Goal: Task Accomplishment & Management: Manage account settings

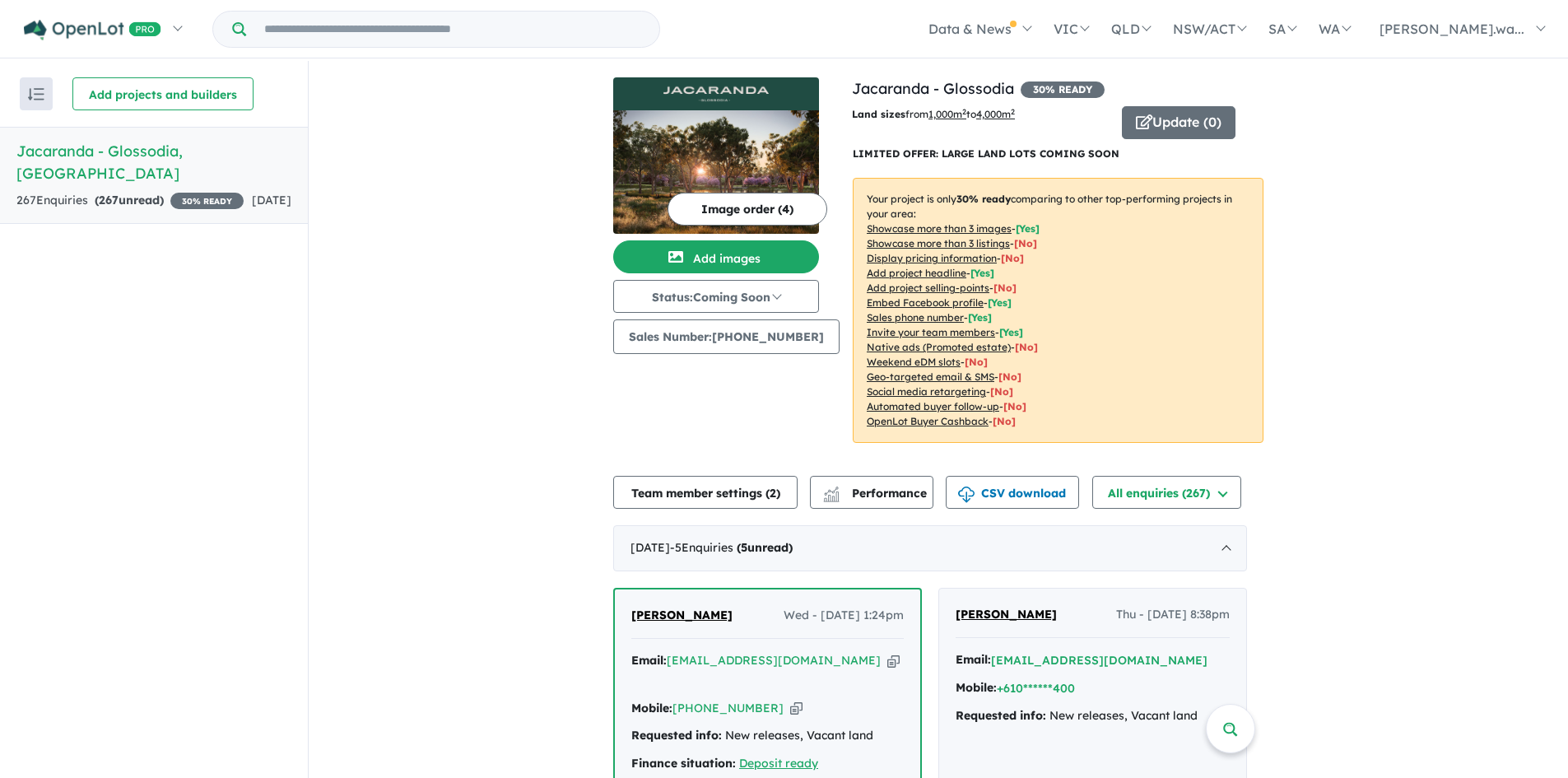
click at [1178, 127] on button "Update ( 0 )" at bounding box center [1178, 123] width 114 height 33
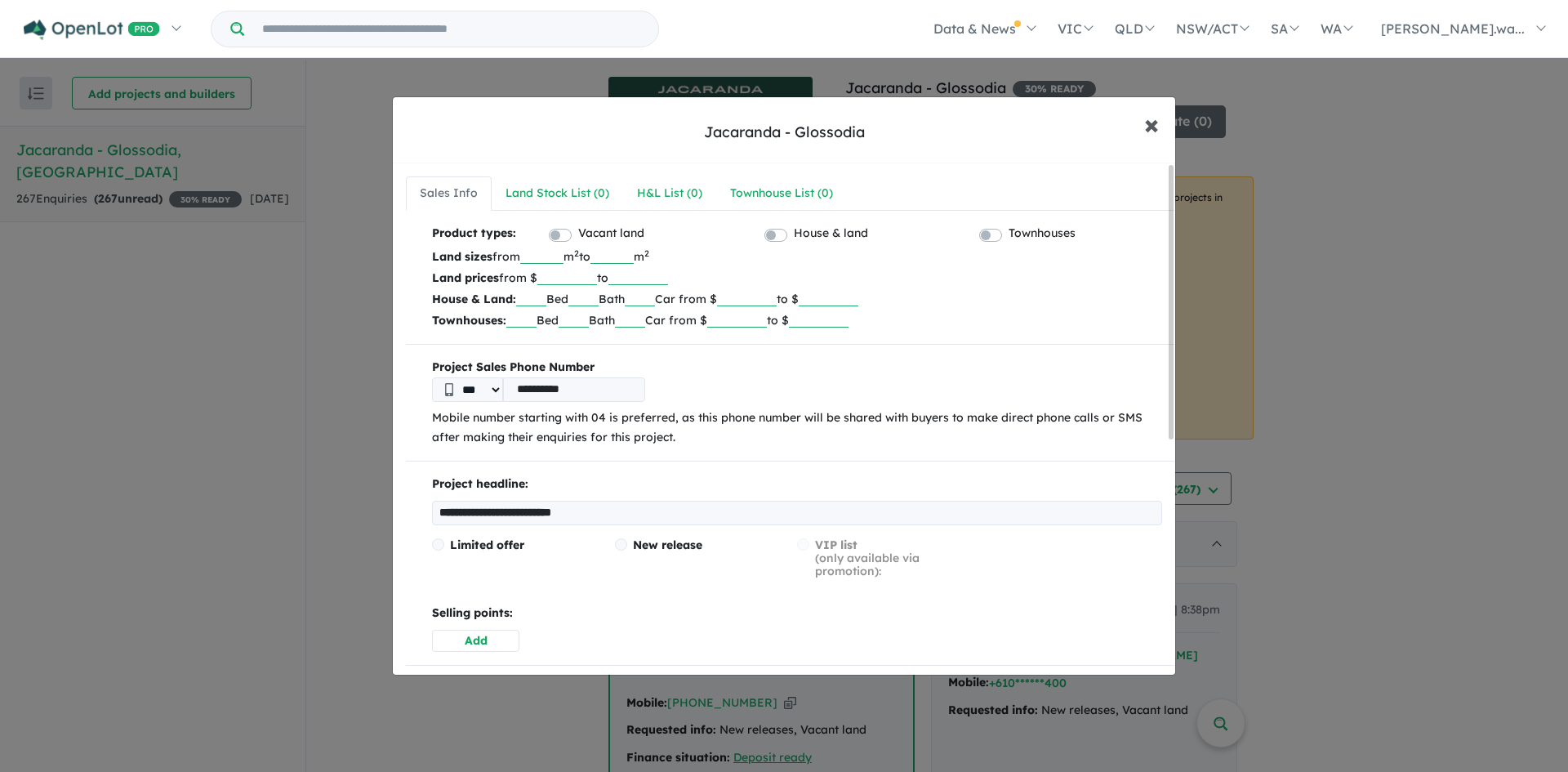
click at [1150, 126] on span "×" at bounding box center [1152, 124] width 15 height 35
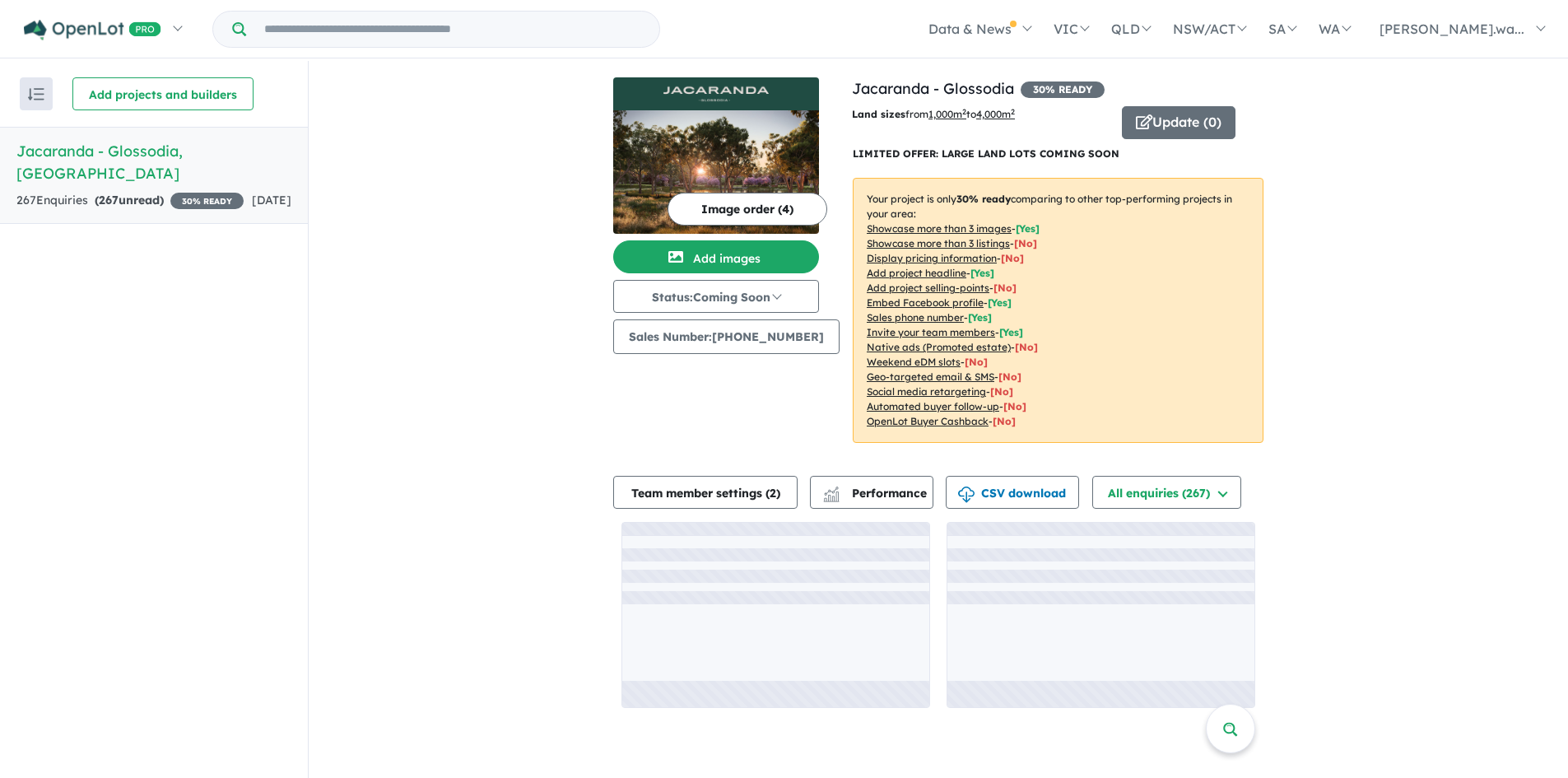
click at [1452, 308] on div "View all projects in your account Jacaranda - Glossodia 30 % READY Land sizes f…" at bounding box center [938, 393] width 1260 height 663
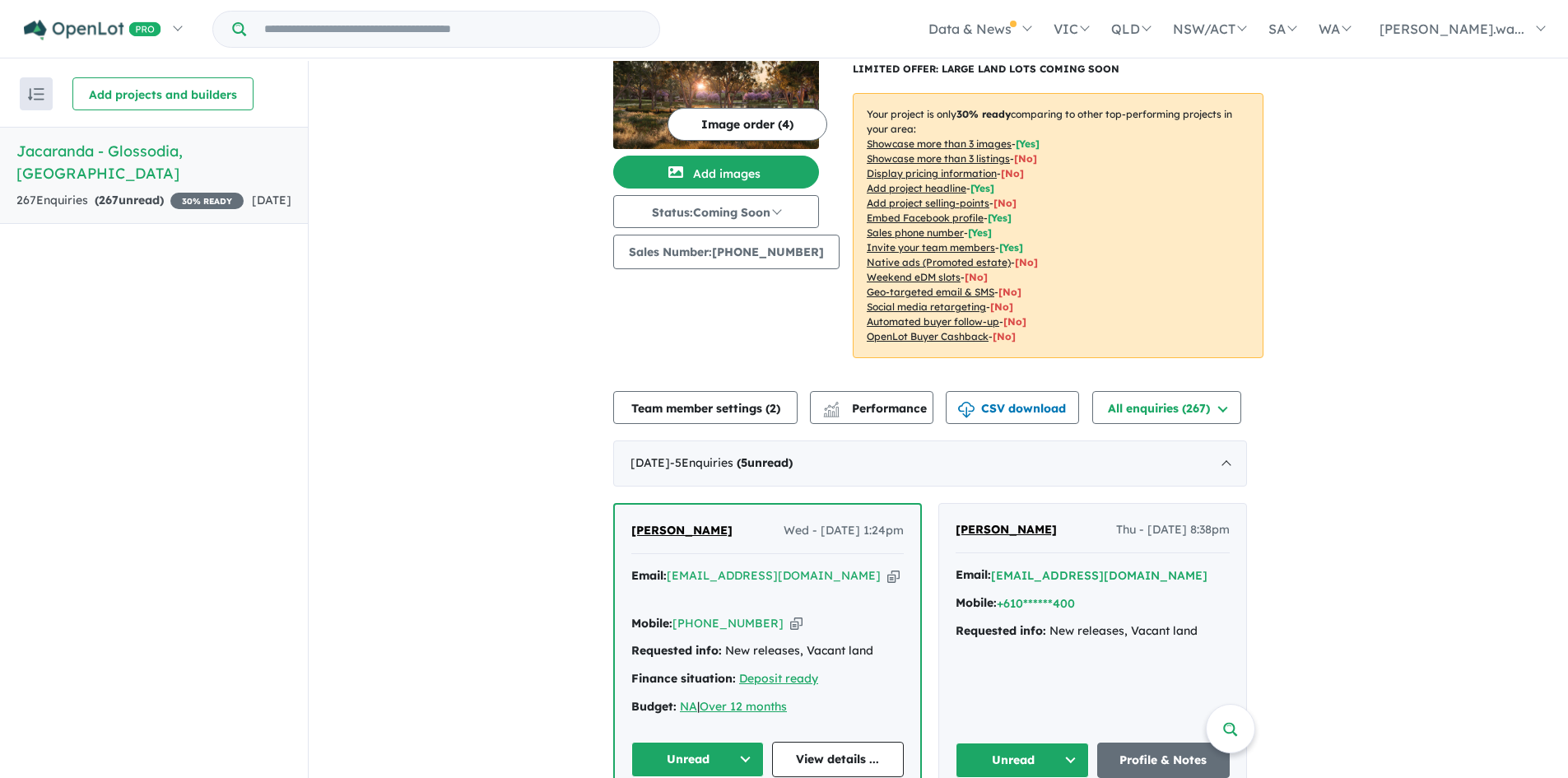
scroll to position [164, 0]
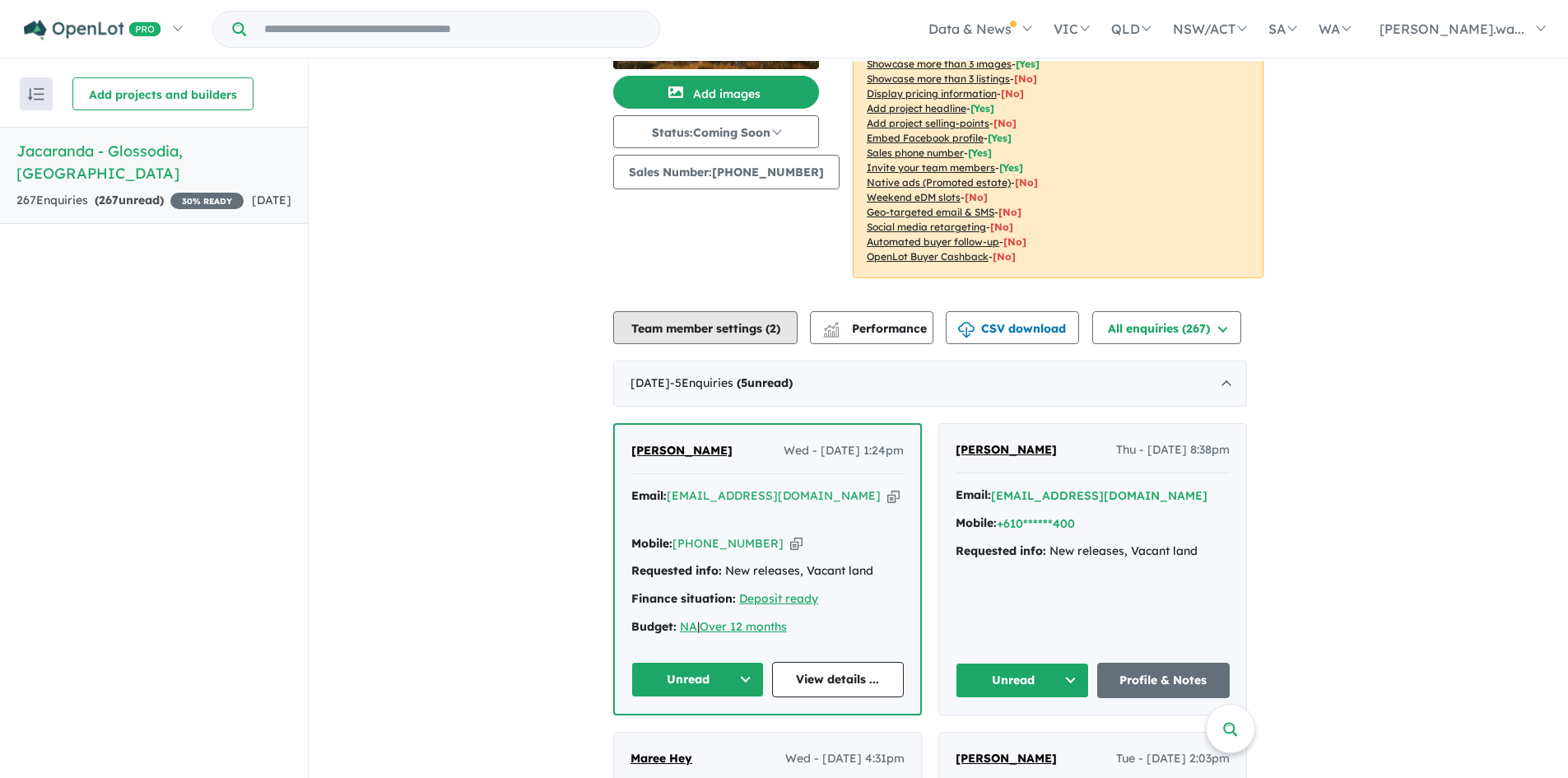
click at [737, 326] on button "Team member settings ( 2 )" at bounding box center [706, 328] width 185 height 33
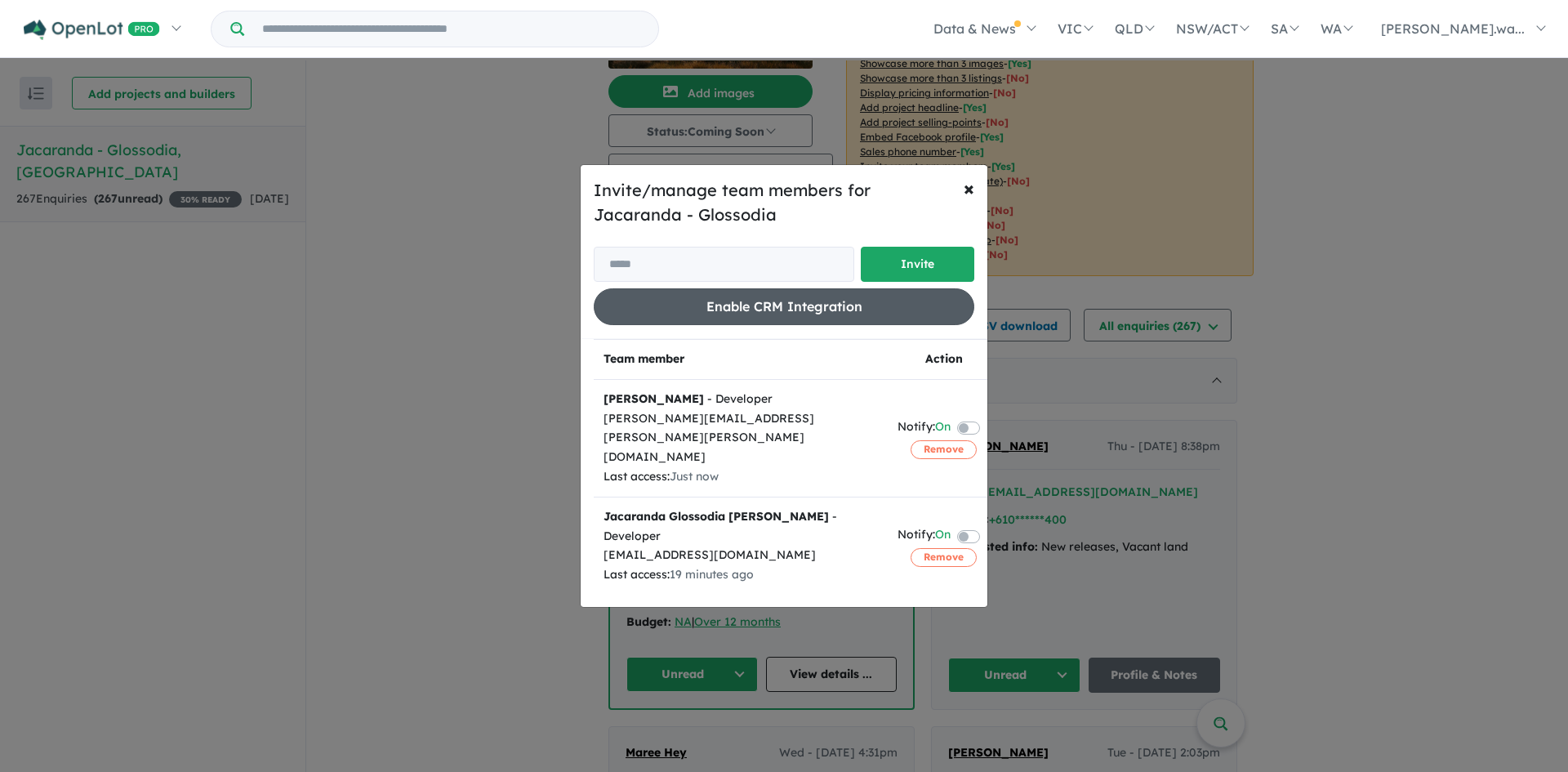
click at [762, 309] on button "Enable CRM Integration" at bounding box center [784, 307] width 380 height 37
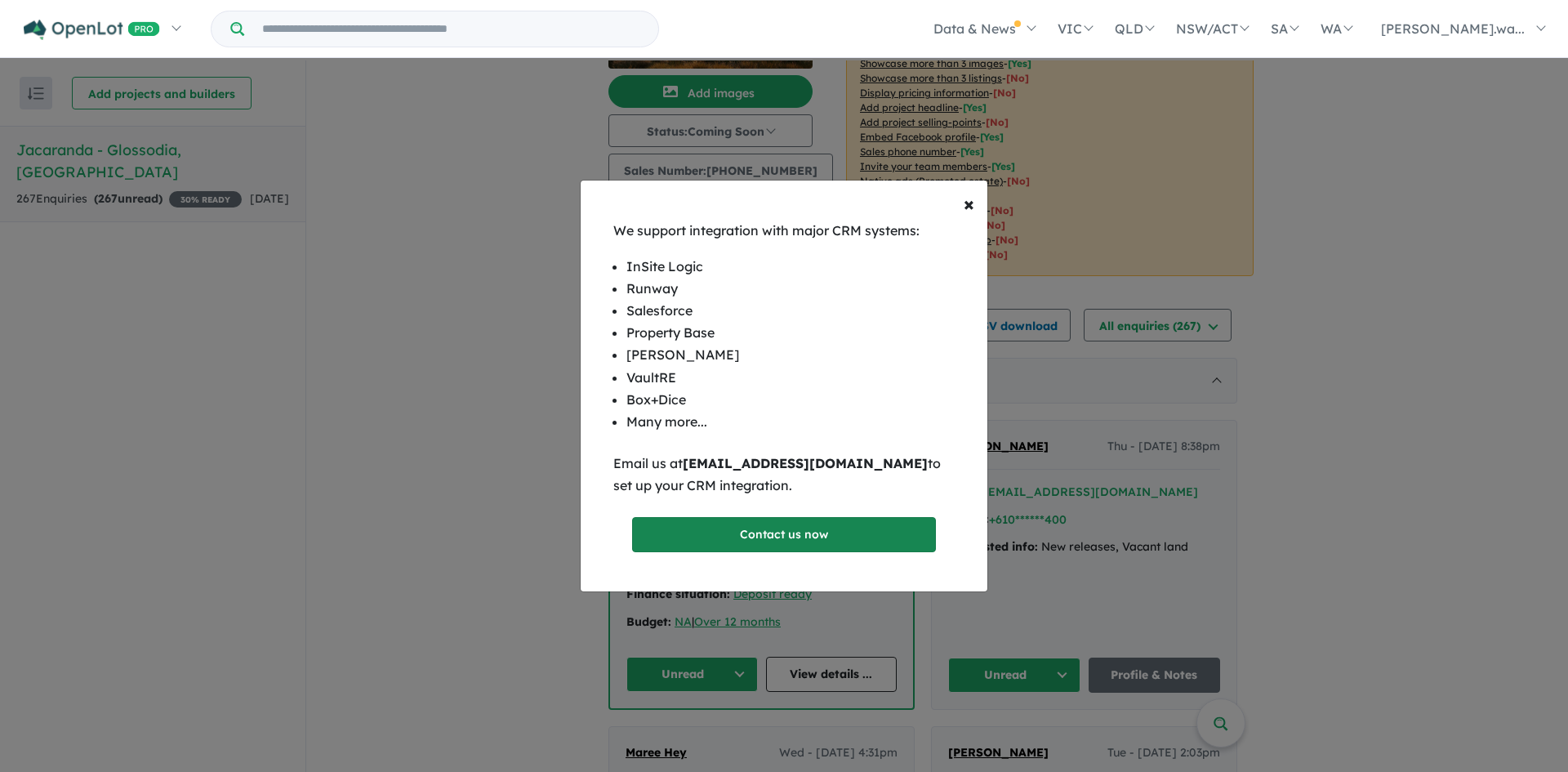
click at [787, 541] on link "Contact us now" at bounding box center [784, 535] width 304 height 35
drag, startPoint x: 622, startPoint y: 332, endPoint x: 738, endPoint y: 326, distance: 116.2
click at [738, 326] on ul "InSite Logic Runway Salesforce Property Base REX VaultRE Box+Dice Many more..." at bounding box center [784, 345] width 342 height 178
copy li "Property Base"
click at [773, 486] on p "Email us at support@openlot.com.au to set up your CRM integration." at bounding box center [784, 475] width 342 height 44
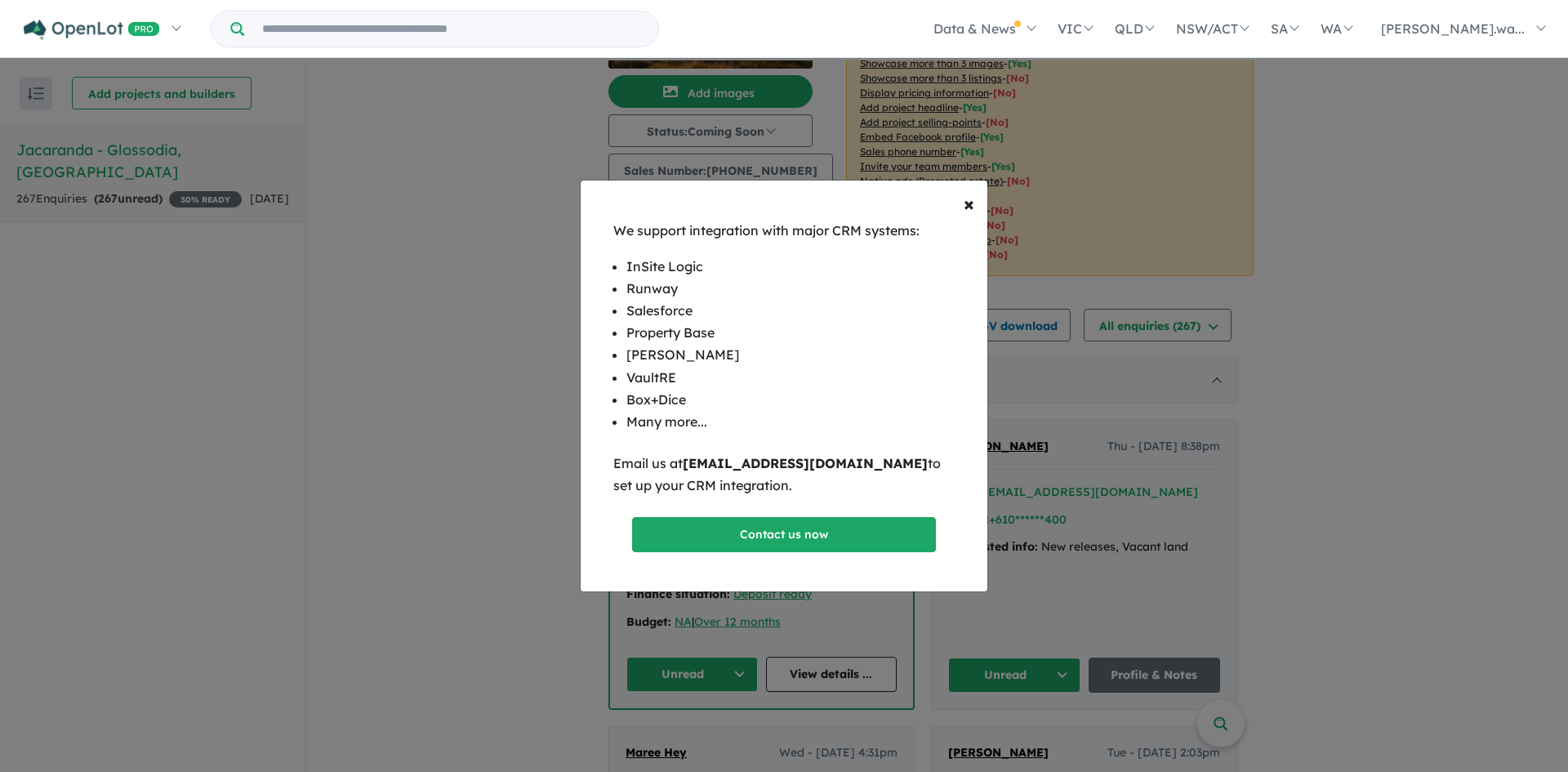
click at [779, 341] on li "Property Base" at bounding box center [784, 333] width 315 height 22
drag, startPoint x: 854, startPoint y: 463, endPoint x: 689, endPoint y: 468, distance: 165.1
click at [689, 468] on p "Email us at support@openlot.com.au to set up your CRM integration." at bounding box center [784, 475] width 342 height 44
copy b "support@openlot.com.au"
click at [802, 398] on li "Box+Dice" at bounding box center [784, 400] width 315 height 22
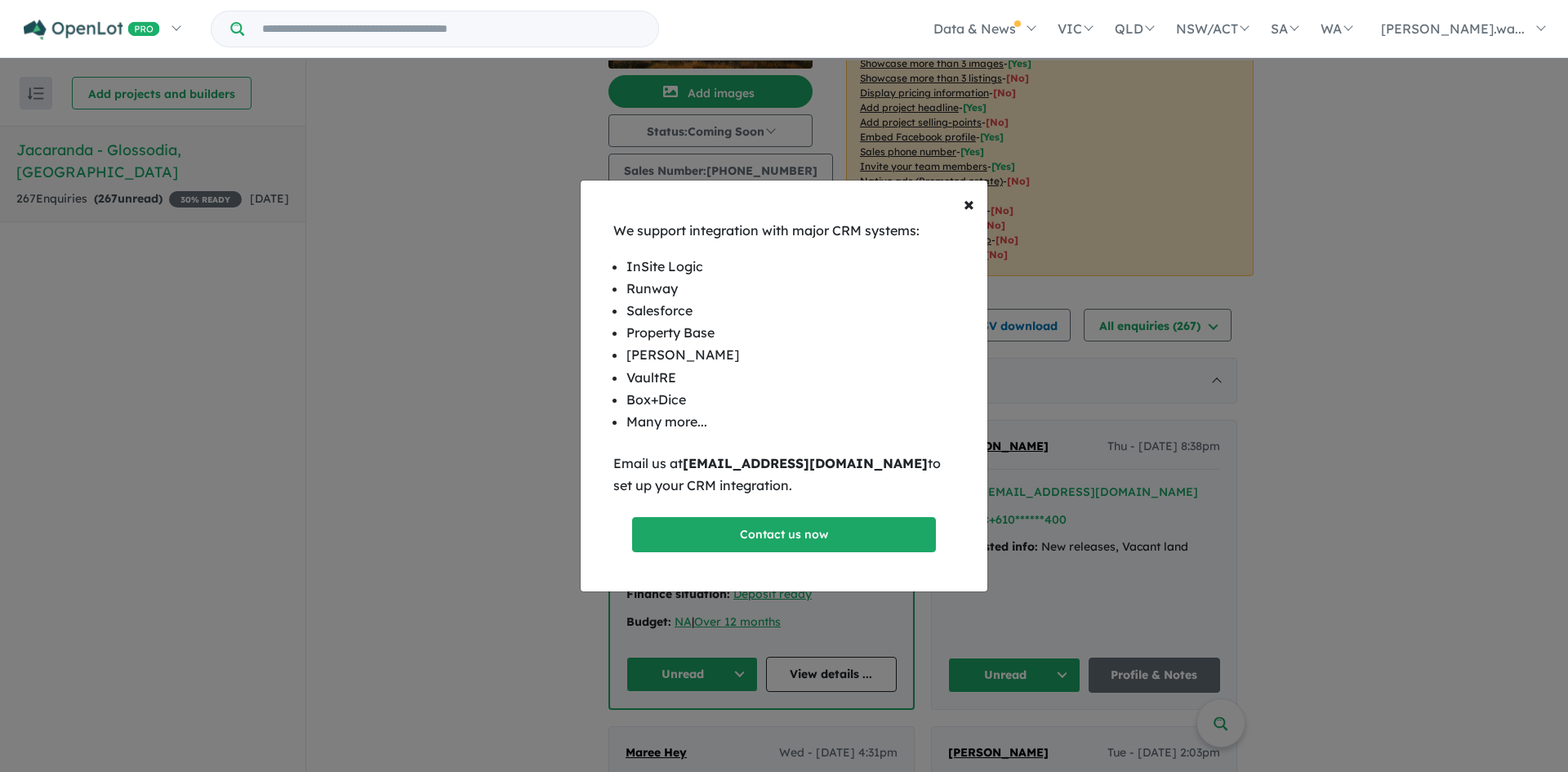
click at [730, 355] on li "REX" at bounding box center [784, 355] width 315 height 22
drag, startPoint x: 696, startPoint y: 313, endPoint x: 731, endPoint y: 336, distance: 41.9
click at [620, 317] on ul "InSite Logic Runway Salesforce Property Base REX VaultRE Box+Dice Many more..." at bounding box center [784, 345] width 342 height 178
drag, startPoint x: 681, startPoint y: 329, endPoint x: 619, endPoint y: 313, distance: 64.0
click at [619, 313] on ul "InSite Logic Runway Salesforce Property Base REX VaultRE Box+Dice Many more..." at bounding box center [784, 345] width 342 height 178
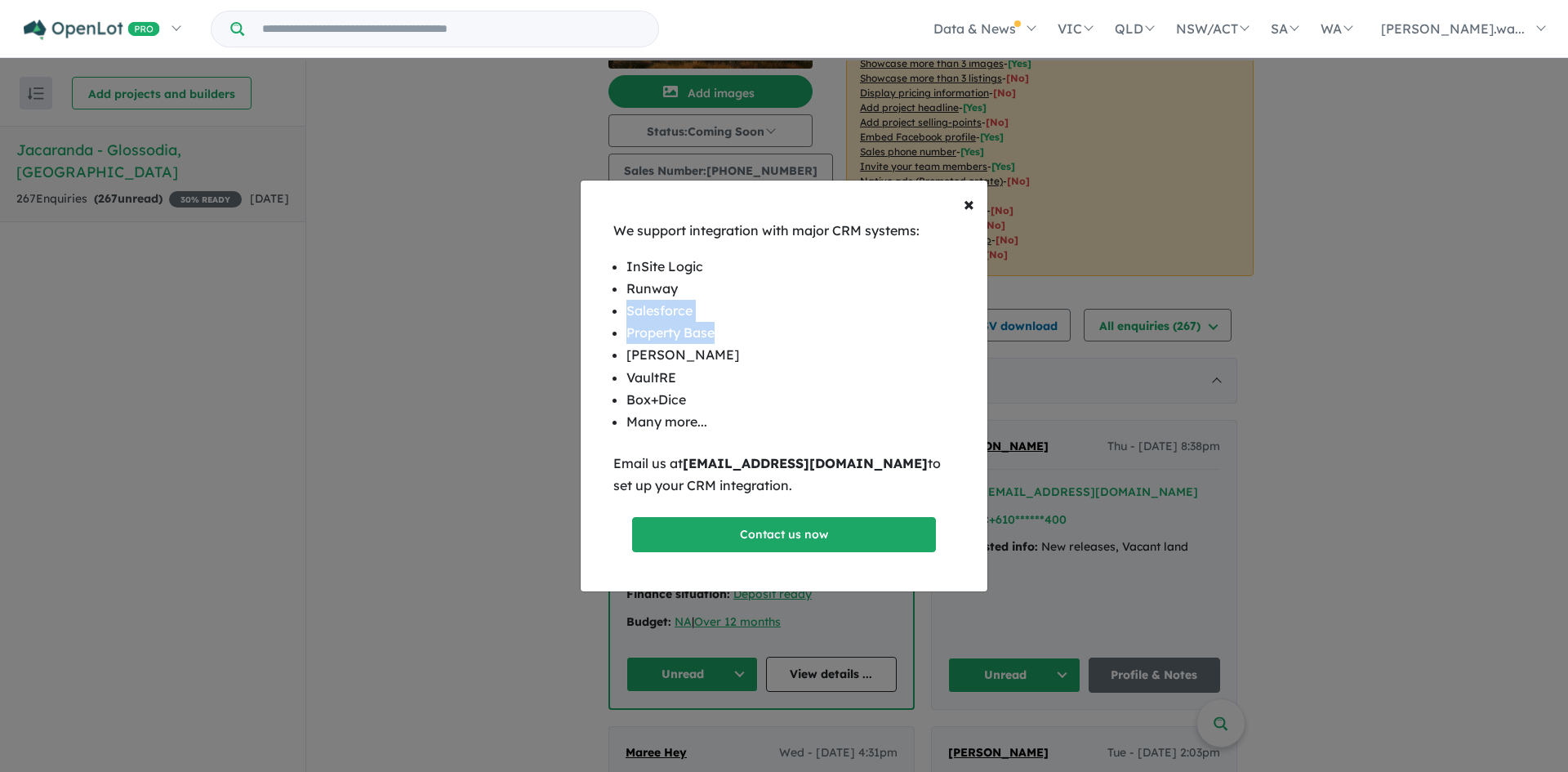
click at [726, 331] on li "Property Base" at bounding box center [784, 333] width 315 height 22
click at [611, 334] on div "We support integration with major CRM systems: InSite Logic Runway Salesforce P…" at bounding box center [784, 358] width 380 height 277
click at [970, 208] on span "×" at bounding box center [970, 204] width 11 height 25
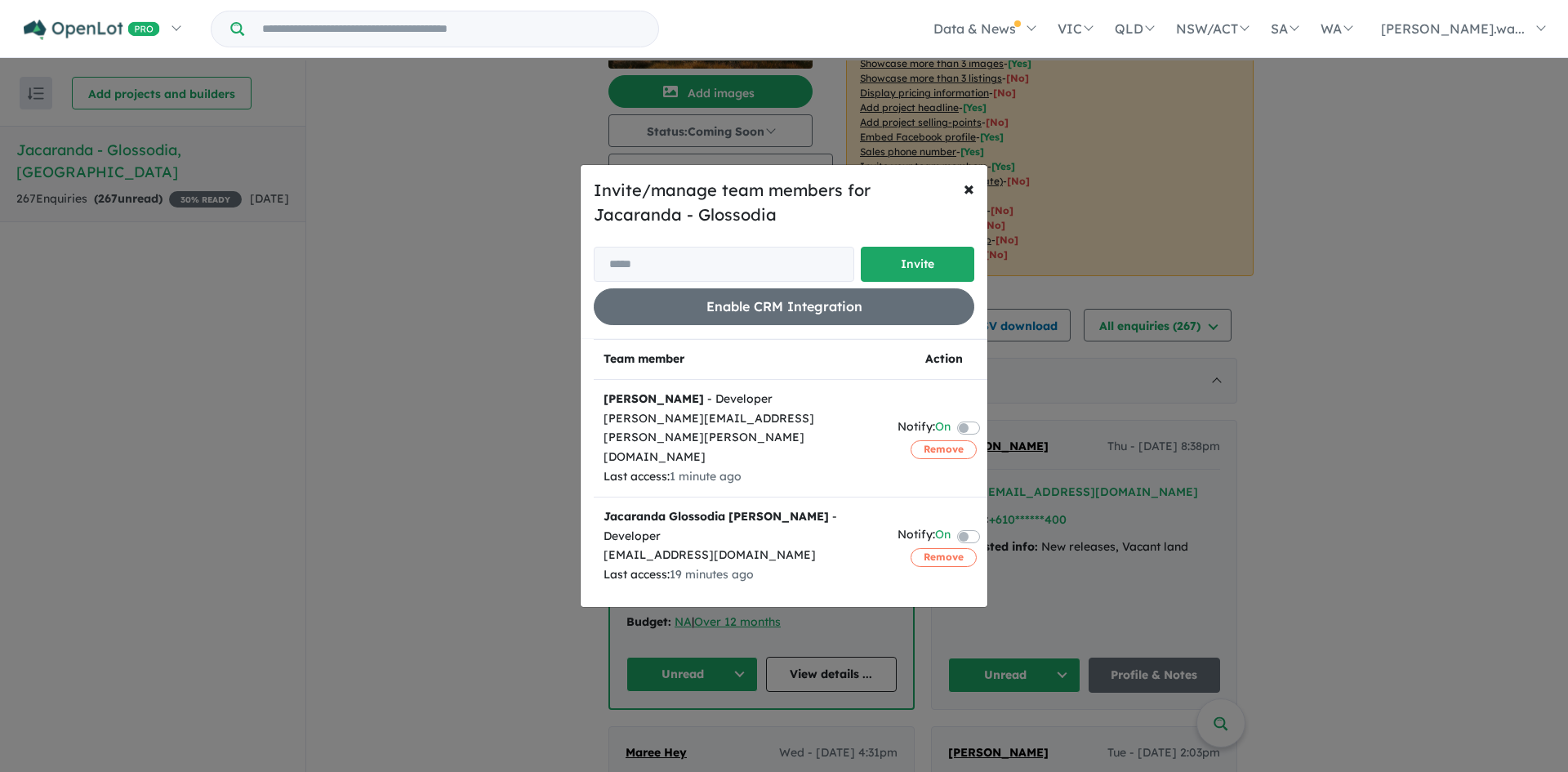
click at [1417, 269] on div "Invite/manage team members for Jacaranda - Glossodia Invite Enable CRM Integrat…" at bounding box center [784, 386] width 1568 height 772
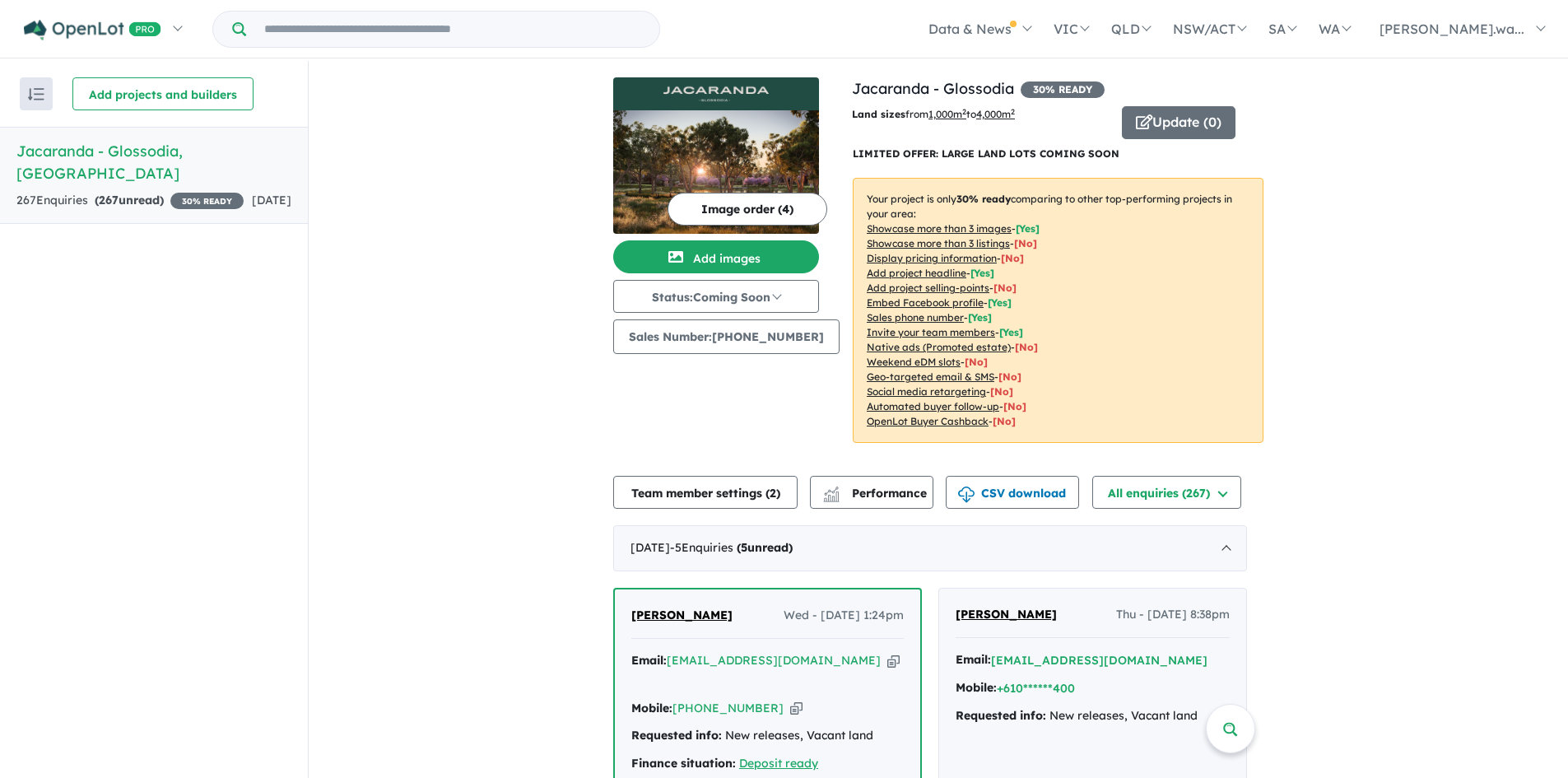
scroll to position [412, 0]
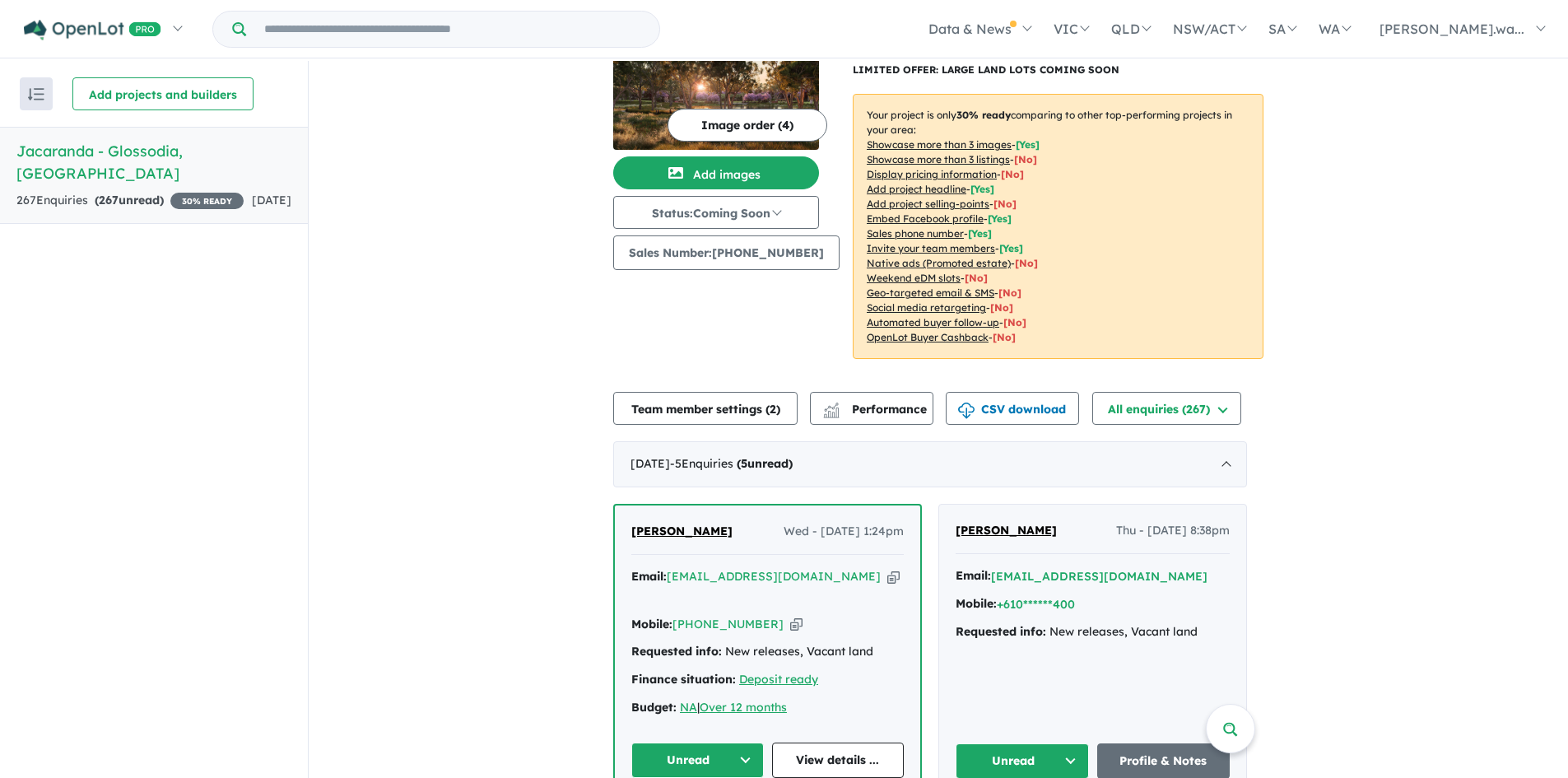
scroll to position [0, 0]
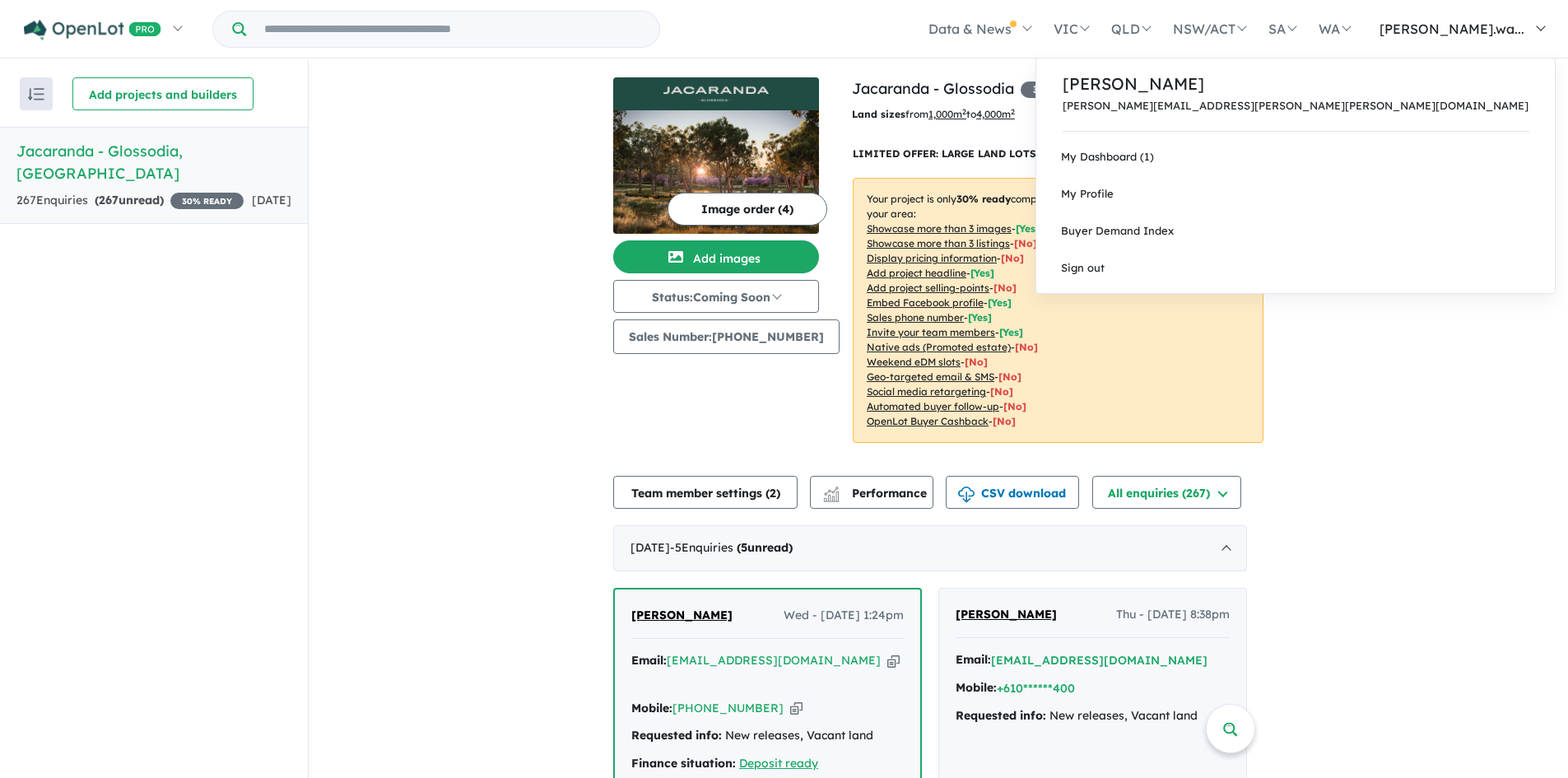
click at [1481, 27] on span "[PERSON_NAME].wa..." at bounding box center [1452, 29] width 145 height 17
click at [1462, 180] on link "My Profile" at bounding box center [1296, 194] width 519 height 37
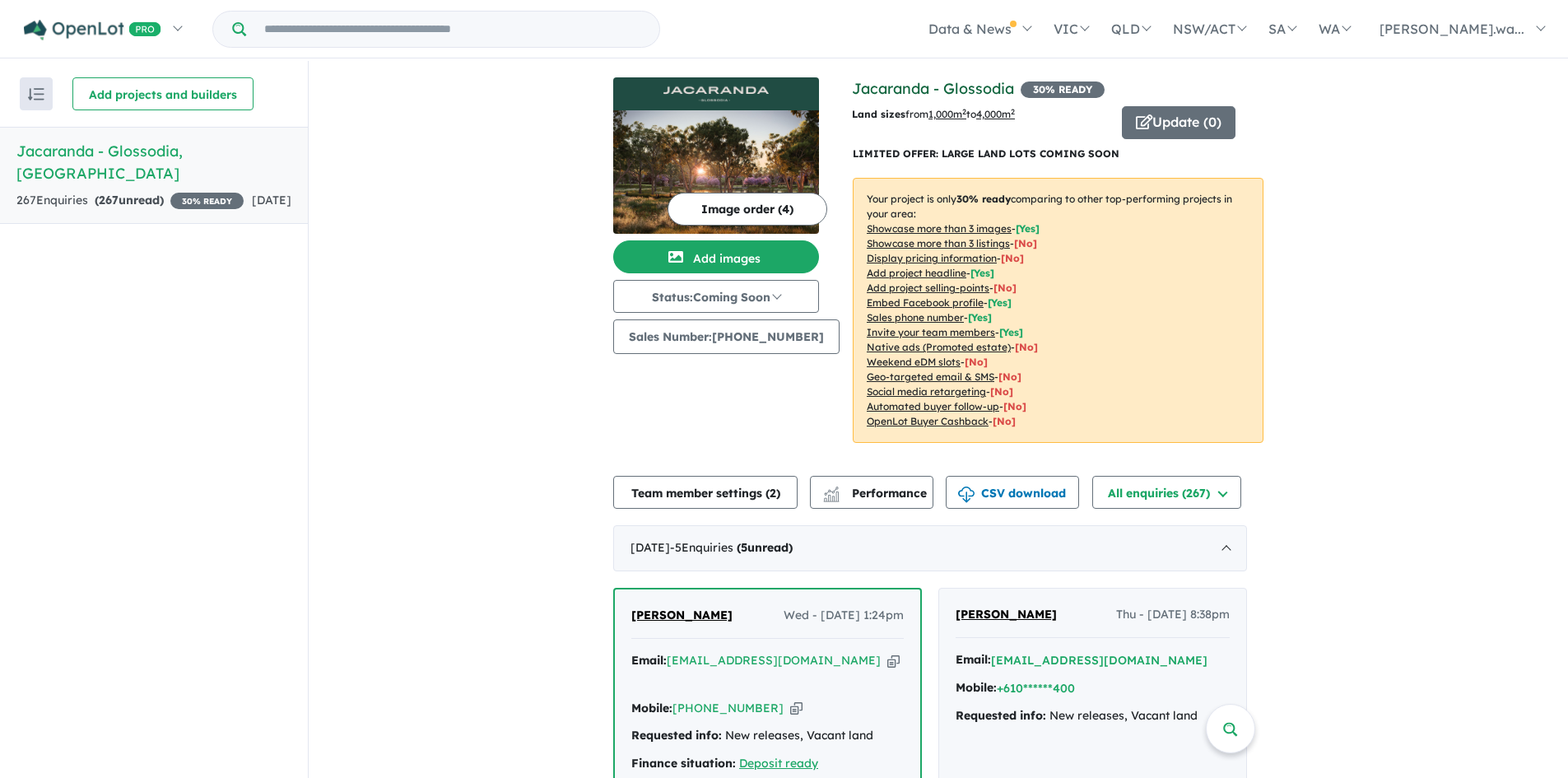
click at [902, 91] on link "Jacaranda - Glossodia" at bounding box center [934, 89] width 163 height 19
